Goal: Check status: Check status

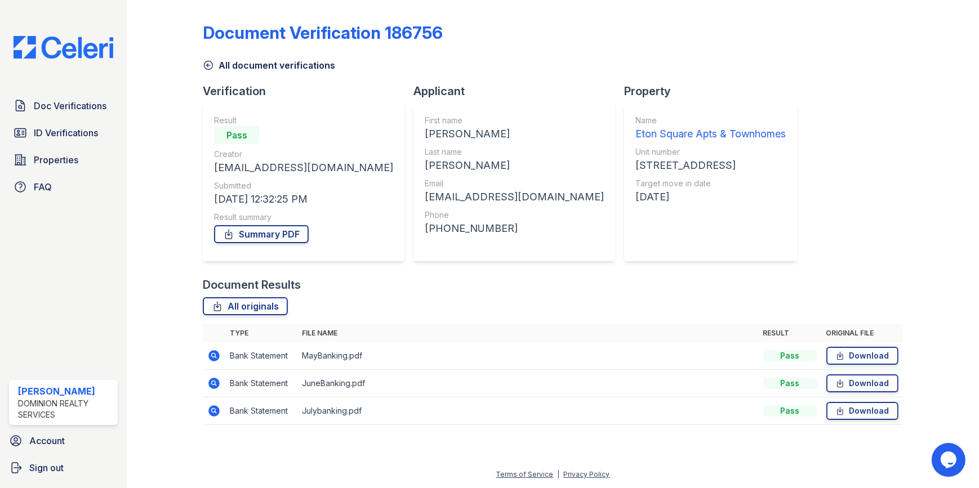
click at [65, 58] on div "Doc Verifications ID Verifications Properties FAQ [PERSON_NAME] Dominion Realty…" at bounding box center [63, 244] width 127 height 488
drag, startPoint x: 74, startPoint y: 51, endPoint x: 367, endPoint y: 182, distance: 320.9
click at [75, 51] on img at bounding box center [64, 47] width 118 height 23
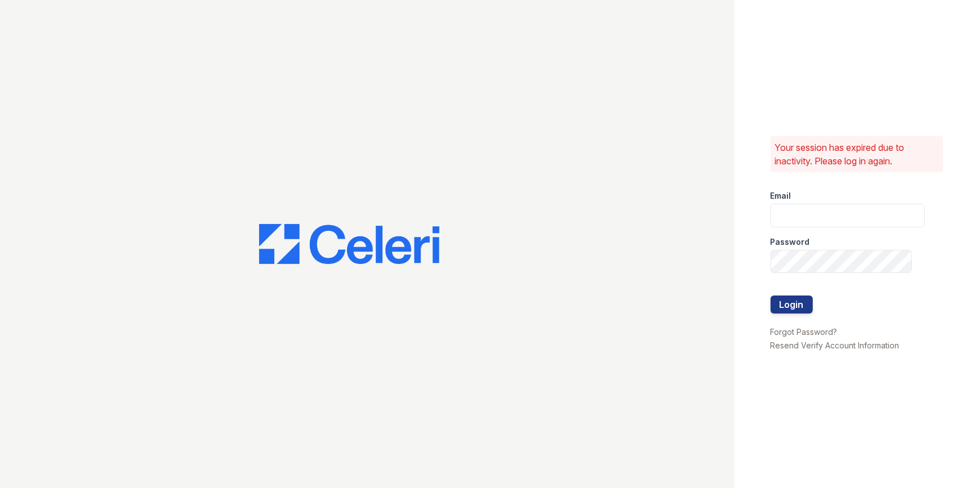
type input "[EMAIL_ADDRESS][DOMAIN_NAME]"
click at [788, 304] on button "Login" at bounding box center [791, 305] width 42 height 18
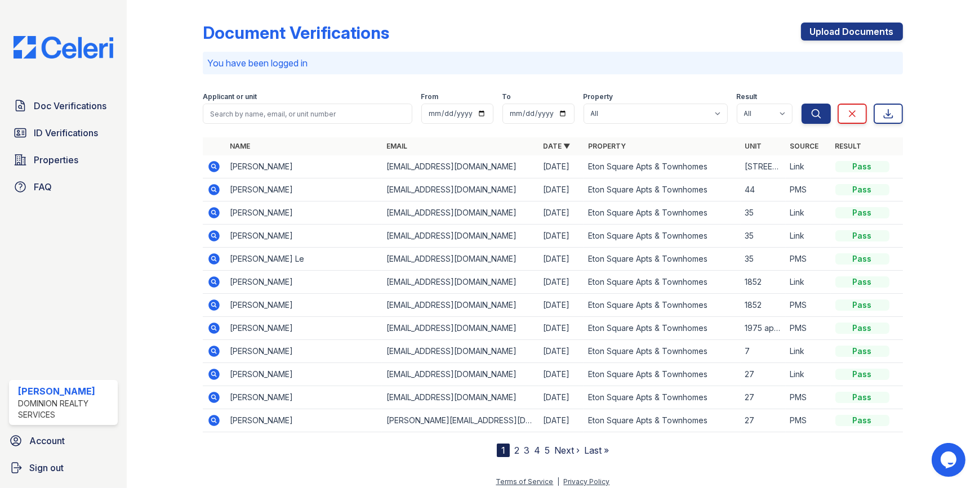
click at [212, 164] on icon at bounding box center [213, 165] width 3 height 3
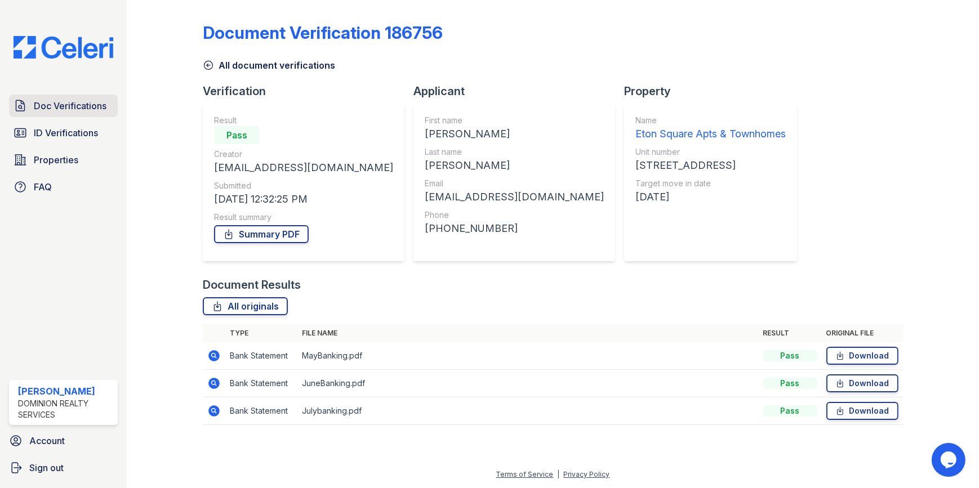
click at [79, 107] on span "Doc Verifications" at bounding box center [70, 106] width 73 height 14
